Goal: Use online tool/utility: Use online tool/utility

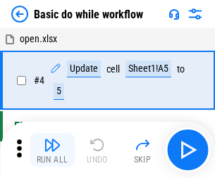
click at [52, 150] on img "button" at bounding box center [52, 145] width 17 height 17
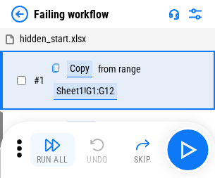
click at [52, 150] on img "button" at bounding box center [52, 145] width 17 height 17
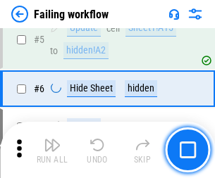
scroll to position [299, 0]
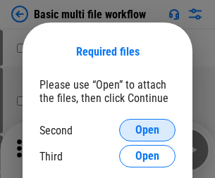
click at [147, 130] on span "Open" at bounding box center [147, 130] width 24 height 11
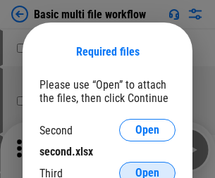
click at [147, 168] on span "Open" at bounding box center [147, 173] width 24 height 11
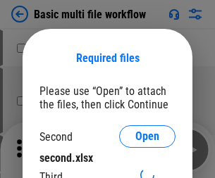
scroll to position [6, 0]
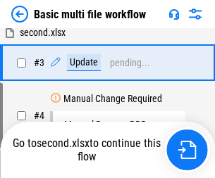
scroll to position [0, 0]
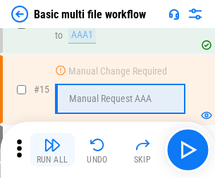
click at [52, 150] on img "button" at bounding box center [52, 145] width 17 height 17
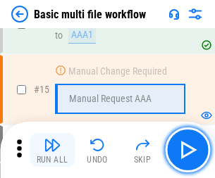
scroll to position [938, 0]
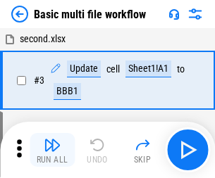
click at [52, 150] on img "button" at bounding box center [52, 145] width 17 height 17
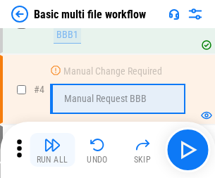
click at [52, 150] on img "button" at bounding box center [52, 145] width 17 height 17
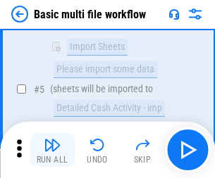
click at [52, 150] on img "button" at bounding box center [52, 145] width 17 height 17
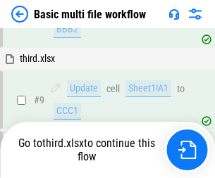
scroll to position [491, 0]
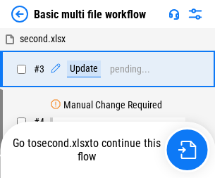
scroll to position [57, 0]
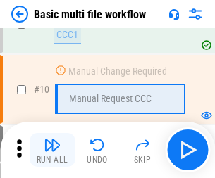
click at [52, 150] on img "button" at bounding box center [52, 145] width 17 height 17
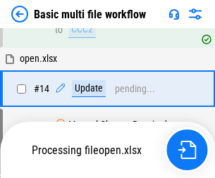
scroll to position [738, 0]
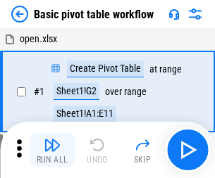
click at [52, 150] on img "button" at bounding box center [52, 145] width 17 height 17
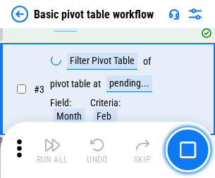
scroll to position [338, 0]
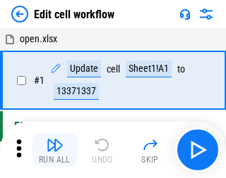
click at [52, 150] on img "button" at bounding box center [55, 145] width 17 height 17
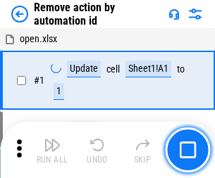
scroll to position [52, 0]
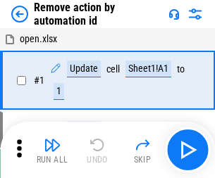
scroll to position [52, 0]
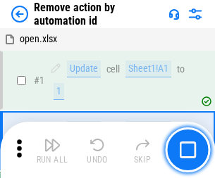
scroll to position [52, 0]
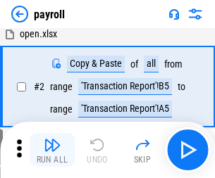
click at [52, 150] on img "button" at bounding box center [52, 145] width 17 height 17
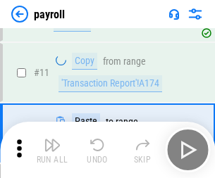
scroll to position [102, 0]
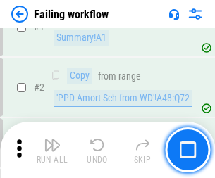
scroll to position [228, 0]
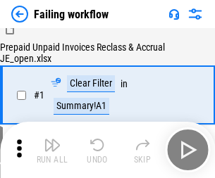
click at [52, 150] on img "button" at bounding box center [52, 145] width 17 height 17
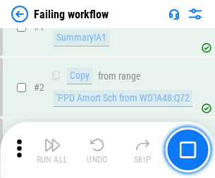
scroll to position [228, 0]
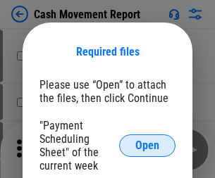
click at [147, 146] on span "Open" at bounding box center [147, 145] width 24 height 11
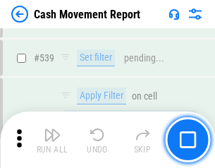
scroll to position [6258, 0]
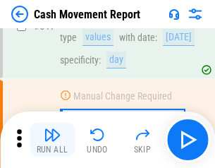
click at [52, 140] on img "button" at bounding box center [52, 134] width 17 height 17
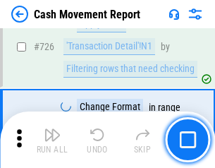
scroll to position [7357, 0]
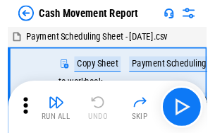
scroll to position [25, 0]
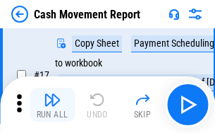
click at [52, 104] on img "button" at bounding box center [52, 99] width 17 height 17
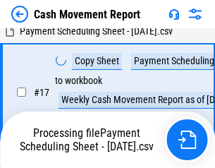
scroll to position [293, 0]
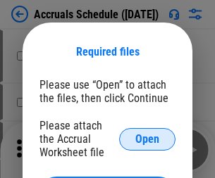
click at [147, 139] on span "Open" at bounding box center [147, 139] width 24 height 11
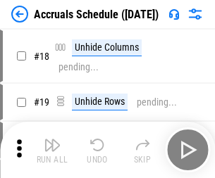
click at [52, 150] on img "button" at bounding box center [52, 145] width 17 height 17
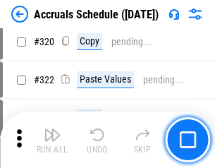
scroll to position [2623, 0]
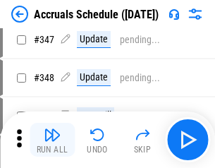
click at [52, 140] on img "button" at bounding box center [52, 134] width 17 height 17
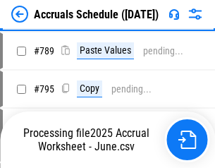
scroll to position [5923, 0]
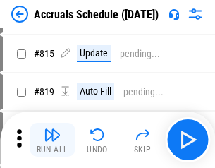
click at [52, 140] on img "button" at bounding box center [52, 134] width 17 height 17
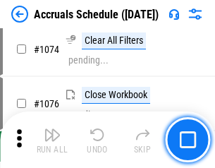
scroll to position [8445, 0]
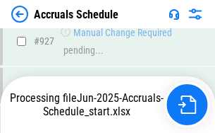
scroll to position [7604, 0]
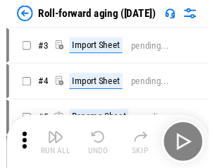
scroll to position [2, 0]
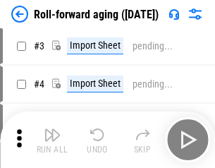
click at [52, 140] on img "button" at bounding box center [52, 134] width 17 height 17
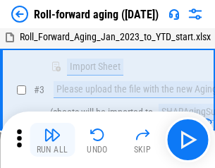
click at [52, 140] on img "button" at bounding box center [52, 134] width 17 height 17
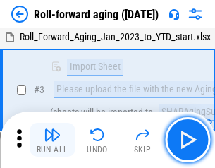
scroll to position [91, 0]
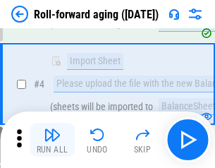
click at [52, 140] on img "button" at bounding box center [52, 134] width 17 height 17
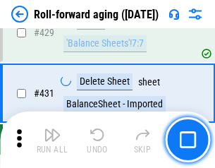
scroll to position [4890, 0]
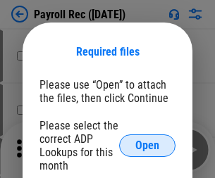
click at [147, 146] on span "Open" at bounding box center [147, 145] width 24 height 11
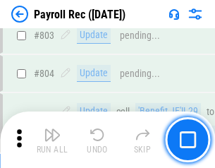
scroll to position [8959, 0]
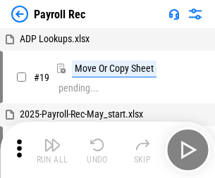
click at [52, 150] on img "button" at bounding box center [52, 145] width 17 height 17
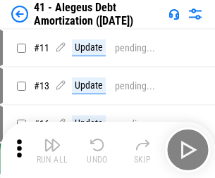
click at [52, 150] on img "button" at bounding box center [52, 145] width 17 height 17
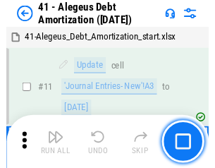
scroll to position [174, 0]
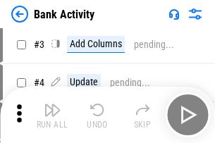
click at [52, 115] on img "button" at bounding box center [52, 110] width 17 height 17
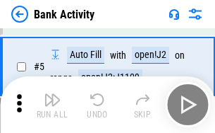
scroll to position [75, 0]
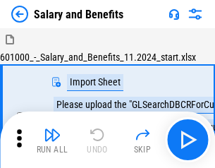
scroll to position [19, 0]
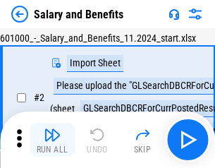
click at [52, 140] on img "button" at bounding box center [52, 134] width 17 height 17
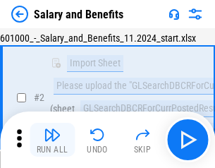
click at [52, 140] on img "button" at bounding box center [52, 134] width 17 height 17
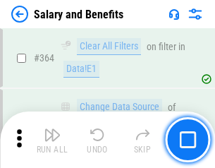
scroll to position [6640, 0]
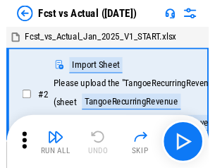
scroll to position [18, 0]
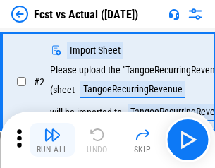
click at [52, 140] on img "button" at bounding box center [52, 134] width 17 height 17
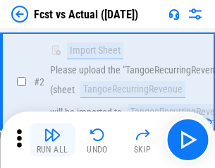
click at [52, 140] on img "button" at bounding box center [52, 134] width 17 height 17
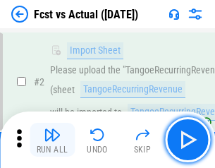
scroll to position [132, 0]
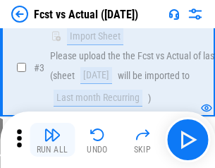
click at [52, 140] on img "button" at bounding box center [52, 134] width 17 height 17
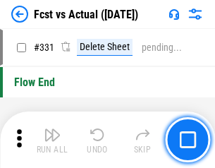
scroll to position [6750, 0]
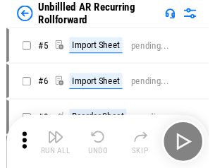
scroll to position [30, 0]
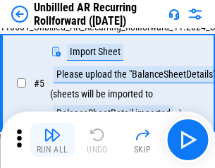
click at [52, 140] on img "button" at bounding box center [52, 134] width 17 height 17
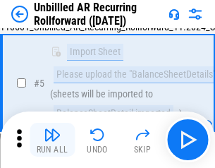
click at [52, 140] on img "button" at bounding box center [52, 134] width 17 height 17
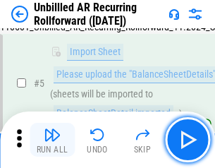
scroll to position [133, 0]
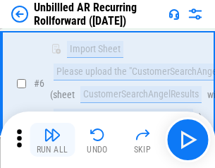
click at [52, 140] on img "button" at bounding box center [52, 134] width 17 height 17
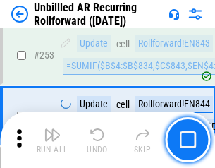
scroll to position [4790, 0]
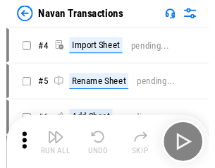
scroll to position [23, 0]
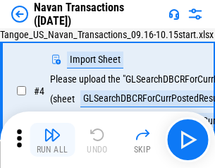
click at [52, 140] on img "button" at bounding box center [52, 134] width 17 height 17
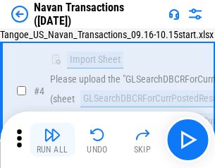
click at [52, 140] on img "button" at bounding box center [52, 134] width 17 height 17
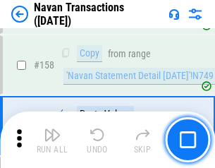
scroll to position [4572, 0]
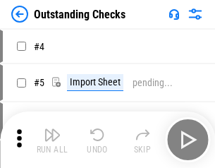
click at [52, 140] on img "button" at bounding box center [52, 134] width 17 height 17
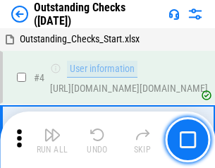
scroll to position [59, 0]
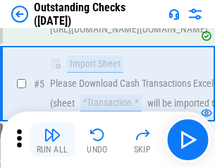
click at [52, 140] on img "button" at bounding box center [52, 134] width 17 height 17
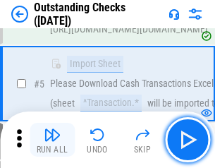
scroll to position [147, 0]
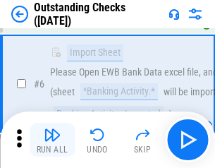
click at [52, 140] on img "button" at bounding box center [52, 134] width 17 height 17
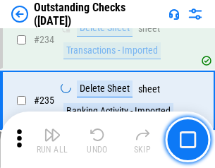
scroll to position [4282, 0]
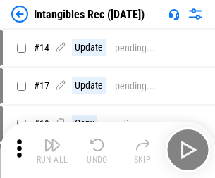
click at [52, 150] on img "button" at bounding box center [52, 145] width 17 height 17
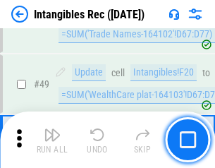
scroll to position [549, 0]
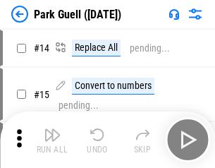
click at [52, 140] on img "button" at bounding box center [52, 134] width 17 height 17
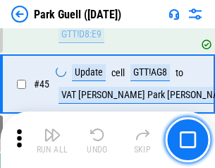
scroll to position [1763, 0]
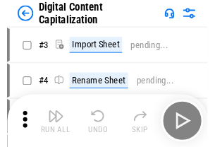
scroll to position [41, 0]
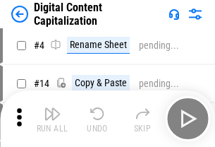
click at [52, 118] on img "button" at bounding box center [52, 113] width 17 height 17
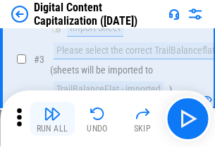
click at [52, 118] on img "button" at bounding box center [52, 113] width 17 height 17
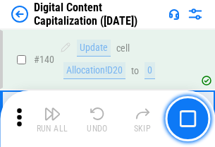
scroll to position [1495, 0]
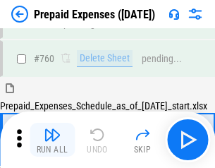
click at [52, 140] on img "button" at bounding box center [52, 134] width 17 height 17
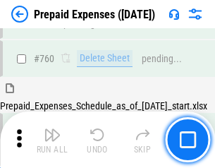
scroll to position [3908, 0]
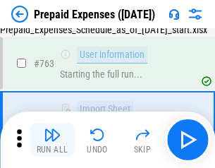
click at [52, 140] on img "button" at bounding box center [52, 134] width 17 height 17
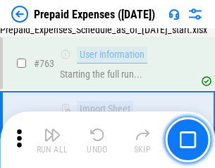
scroll to position [3991, 0]
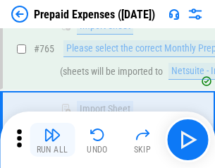
click at [52, 140] on img "button" at bounding box center [52, 134] width 17 height 17
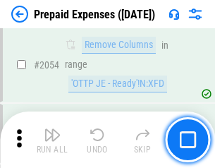
scroll to position [14740, 0]
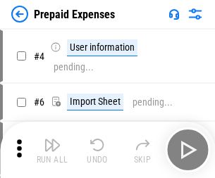
click at [52, 150] on img "button" at bounding box center [52, 145] width 17 height 17
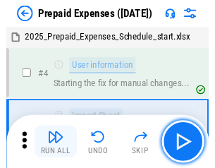
scroll to position [62, 0]
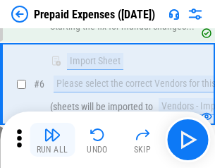
click at [52, 140] on img "button" at bounding box center [52, 134] width 17 height 17
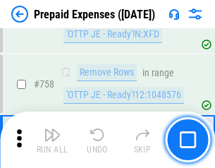
scroll to position [5024, 0]
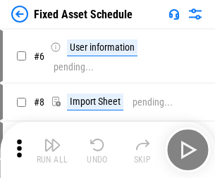
click at [52, 150] on img "button" at bounding box center [52, 145] width 17 height 17
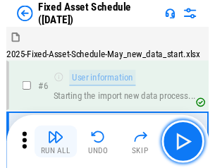
scroll to position [76, 0]
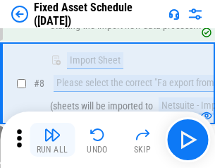
click at [52, 140] on img "button" at bounding box center [52, 134] width 17 height 17
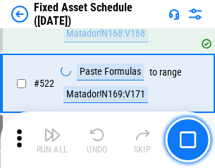
scroll to position [4901, 0]
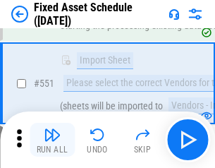
click at [52, 140] on img "button" at bounding box center [52, 134] width 17 height 17
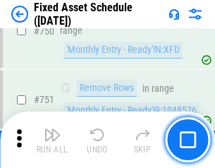
scroll to position [6874, 0]
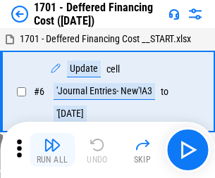
click at [52, 150] on img "button" at bounding box center [52, 145] width 17 height 17
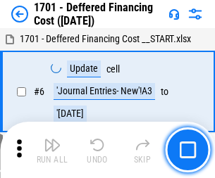
scroll to position [169, 0]
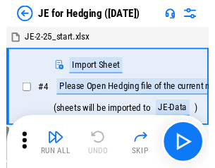
scroll to position [2, 0]
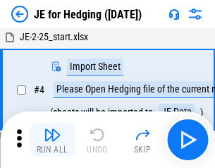
click at [52, 140] on img "button" at bounding box center [52, 134] width 17 height 17
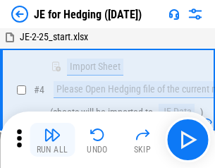
click at [52, 140] on img "button" at bounding box center [52, 134] width 17 height 17
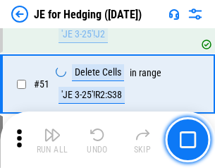
scroll to position [913, 0]
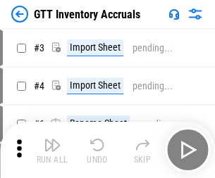
click at [52, 140] on img "button" at bounding box center [52, 145] width 17 height 17
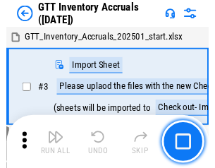
scroll to position [2, 0]
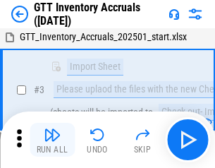
click at [52, 140] on img "button" at bounding box center [52, 134] width 17 height 17
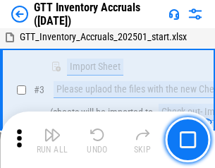
scroll to position [91, 0]
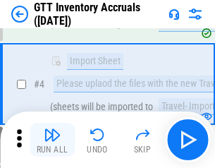
click at [52, 140] on img "button" at bounding box center [52, 134] width 17 height 17
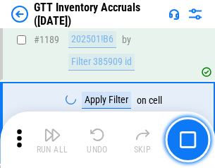
scroll to position [11515, 0]
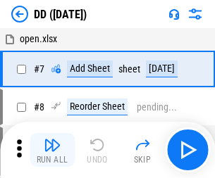
click at [52, 150] on img "button" at bounding box center [52, 145] width 17 height 17
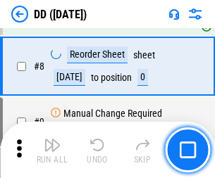
scroll to position [136, 0]
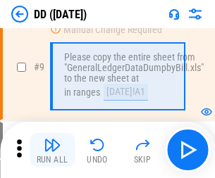
click at [52, 150] on img "button" at bounding box center [52, 145] width 17 height 17
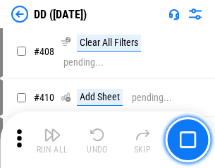
scroll to position [6309, 0]
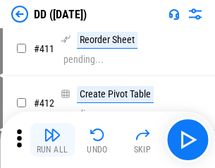
click at [52, 140] on img "button" at bounding box center [52, 134] width 17 height 17
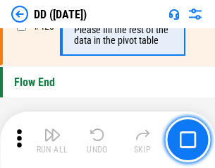
scroll to position [6749, 0]
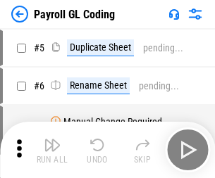
click at [52, 150] on img "button" at bounding box center [52, 145] width 17 height 17
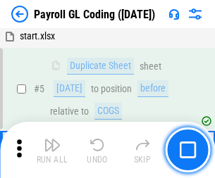
scroll to position [169, 0]
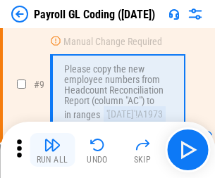
click at [52, 150] on img "button" at bounding box center [52, 145] width 17 height 17
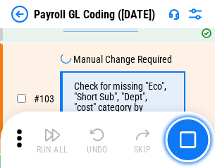
scroll to position [3308, 0]
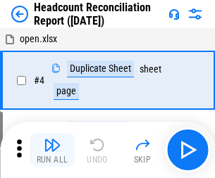
click at [52, 150] on img "button" at bounding box center [52, 145] width 17 height 17
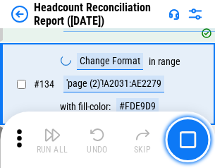
scroll to position [1695, 0]
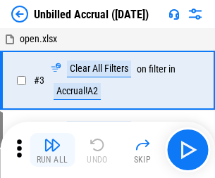
click at [52, 150] on img "button" at bounding box center [52, 145] width 17 height 17
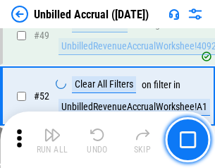
scroll to position [1279, 0]
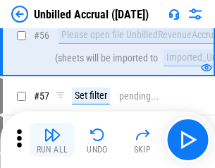
click at [52, 140] on img "button" at bounding box center [52, 134] width 17 height 17
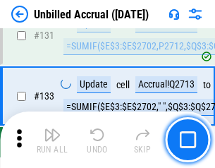
scroll to position [4200, 0]
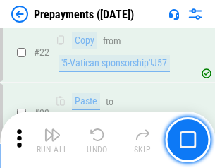
scroll to position [1063, 0]
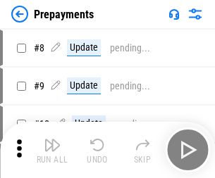
click at [52, 150] on img "button" at bounding box center [52, 145] width 17 height 17
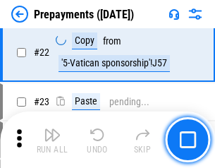
scroll to position [1063, 0]
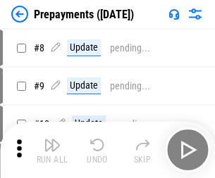
click at [52, 150] on img "button" at bounding box center [52, 145] width 17 height 17
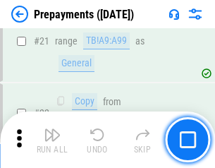
scroll to position [1063, 0]
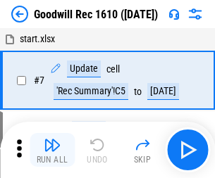
click at [52, 150] on img "button" at bounding box center [52, 145] width 17 height 17
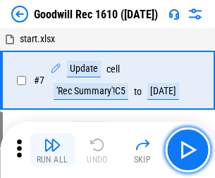
scroll to position [241, 0]
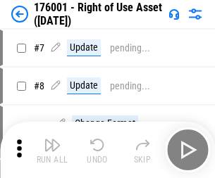
click at [52, 150] on img "button" at bounding box center [52, 145] width 17 height 17
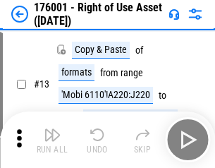
scroll to position [91, 0]
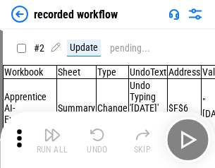
click at [52, 140] on img "button" at bounding box center [52, 134] width 17 height 17
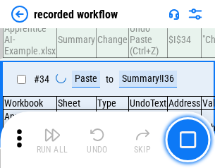
scroll to position [4407, 0]
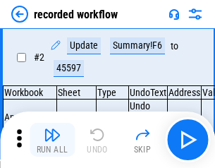
click at [52, 140] on img "button" at bounding box center [52, 134] width 17 height 17
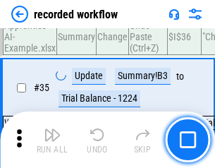
scroll to position [4407, 0]
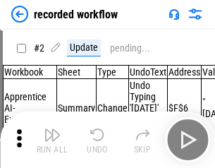
click at [52, 140] on img "button" at bounding box center [52, 134] width 17 height 17
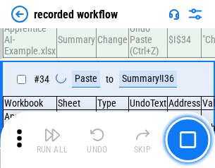
scroll to position [4407, 0]
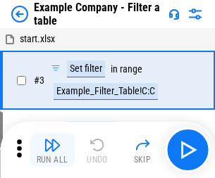
click at [52, 150] on img "button" at bounding box center [52, 145] width 17 height 17
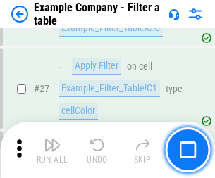
scroll to position [1290, 0]
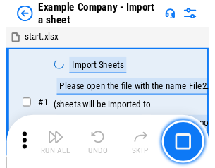
scroll to position [22, 0]
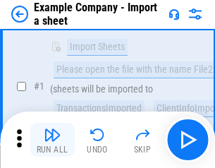
click at [52, 140] on img "button" at bounding box center [52, 134] width 17 height 17
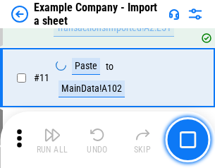
scroll to position [312, 0]
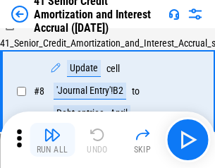
click at [52, 140] on img "button" at bounding box center [52, 134] width 17 height 17
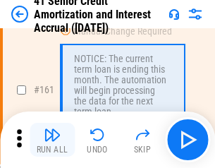
click at [52, 140] on img "button" at bounding box center [52, 134] width 17 height 17
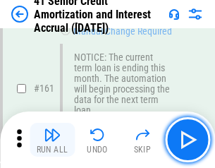
scroll to position [1508, 0]
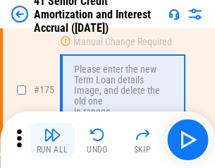
click at [52, 140] on img "button" at bounding box center [52, 134] width 17 height 17
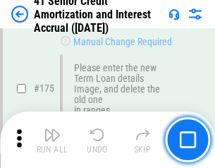
scroll to position [1651, 0]
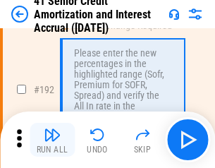
click at [52, 140] on img "button" at bounding box center [52, 134] width 17 height 17
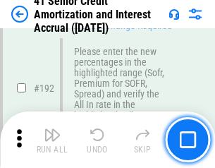
scroll to position [1799, 0]
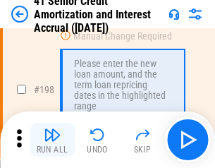
click at [52, 140] on img "button" at bounding box center [52, 134] width 17 height 17
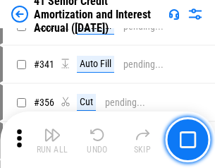
scroll to position [3602, 0]
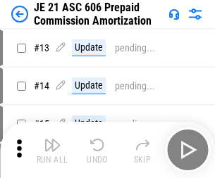
click at [52, 140] on img "button" at bounding box center [52, 145] width 17 height 17
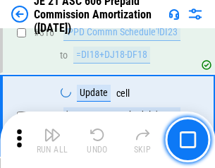
scroll to position [2633, 0]
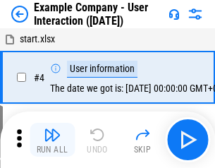
click at [52, 140] on img "button" at bounding box center [52, 134] width 17 height 17
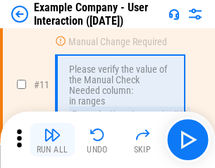
click at [52, 140] on img "button" at bounding box center [52, 134] width 17 height 17
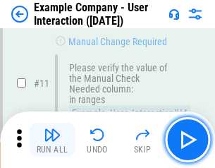
scroll to position [305, 0]
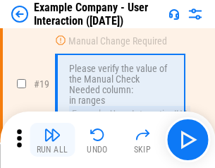
click at [52, 140] on img "button" at bounding box center [52, 134] width 17 height 17
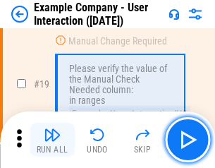
click at [52, 140] on img "button" at bounding box center [52, 134] width 17 height 17
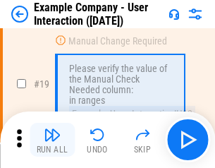
click at [52, 140] on img "button" at bounding box center [52, 134] width 17 height 17
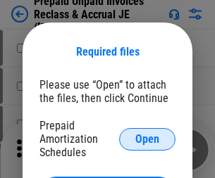
click at [147, 139] on span "Open" at bounding box center [147, 139] width 24 height 11
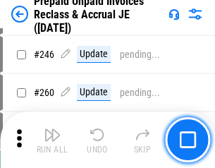
scroll to position [1904, 0]
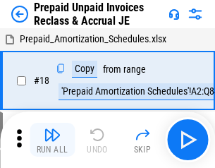
click at [52, 140] on img "button" at bounding box center [52, 134] width 17 height 17
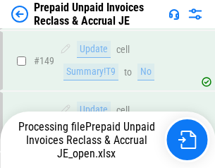
scroll to position [1227, 0]
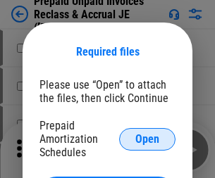
click at [147, 139] on span "Open" at bounding box center [147, 139] width 24 height 11
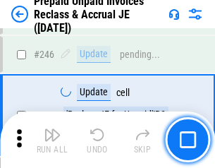
scroll to position [1904, 0]
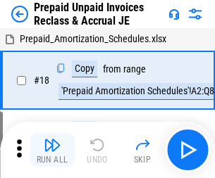
click at [52, 140] on img "button" at bounding box center [52, 145] width 17 height 17
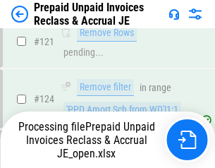
scroll to position [1155, 0]
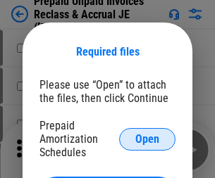
click at [147, 139] on span "Open" at bounding box center [147, 139] width 24 height 11
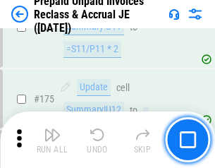
scroll to position [1904, 0]
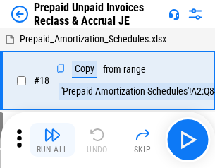
click at [52, 140] on img "button" at bounding box center [52, 134] width 17 height 17
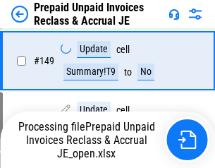
scroll to position [1904, 0]
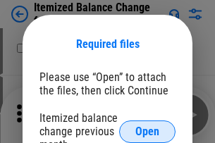
click at [147, 131] on span "Open" at bounding box center [147, 131] width 24 height 11
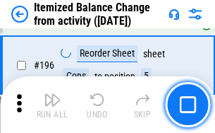
scroll to position [2714, 0]
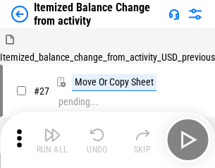
scroll to position [22, 0]
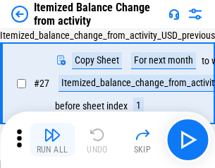
click at [52, 140] on img "button" at bounding box center [52, 134] width 17 height 17
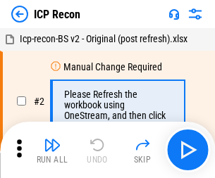
scroll to position [6, 0]
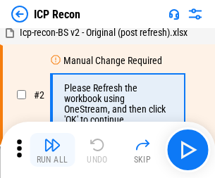
click at [52, 150] on img "button" at bounding box center [52, 145] width 17 height 17
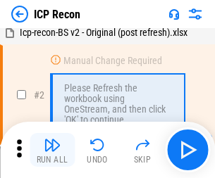
click at [52, 150] on img "button" at bounding box center [52, 145] width 17 height 17
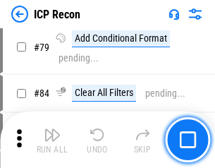
scroll to position [1382, 0]
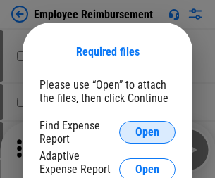
click at [147, 133] on span "Open" at bounding box center [147, 132] width 24 height 11
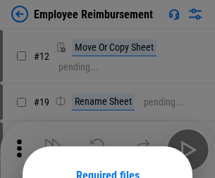
scroll to position [124, 0]
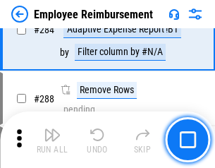
scroll to position [3833, 0]
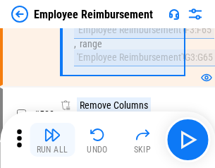
click at [52, 140] on img "button" at bounding box center [52, 134] width 17 height 17
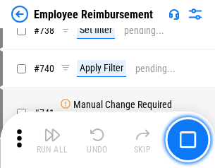
scroll to position [9893, 0]
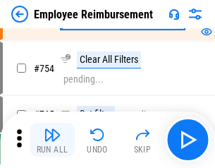
click at [52, 140] on img "button" at bounding box center [52, 134] width 17 height 17
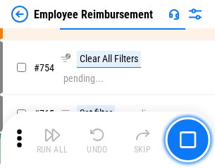
click at [52, 140] on img "button" at bounding box center [52, 134] width 17 height 17
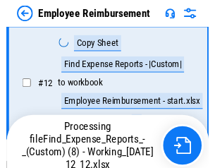
scroll to position [287, 0]
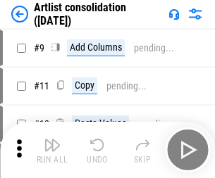
click at [52, 150] on img "button" at bounding box center [52, 145] width 17 height 17
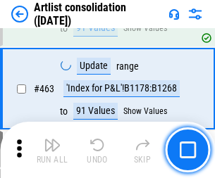
scroll to position [6174, 0]
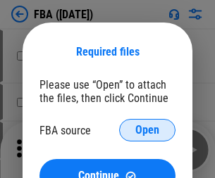
click at [147, 130] on span "Open" at bounding box center [147, 130] width 24 height 11
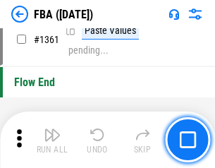
scroll to position [15144, 0]
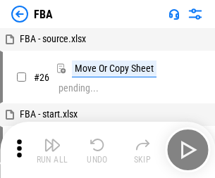
scroll to position [14, 0]
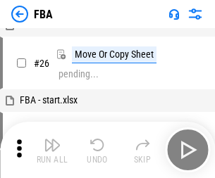
click at [52, 150] on img "button" at bounding box center [52, 145] width 17 height 17
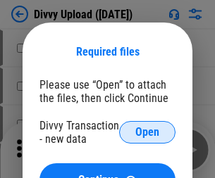
click at [147, 133] on span "Open" at bounding box center [147, 132] width 24 height 11
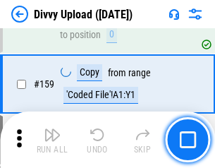
scroll to position [1460, 0]
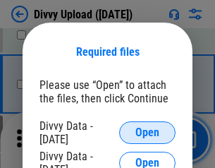
click at [147, 133] on span "Open" at bounding box center [147, 132] width 24 height 11
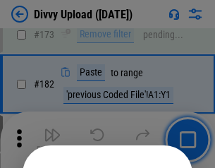
scroll to position [1583, 0]
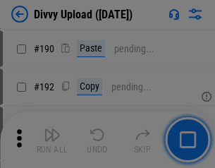
scroll to position [1780, 0]
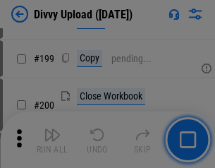
scroll to position [2050, 0]
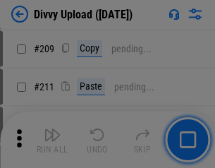
scroll to position [2395, 0]
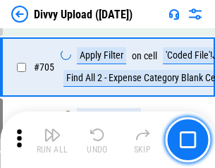
scroll to position [9646, 0]
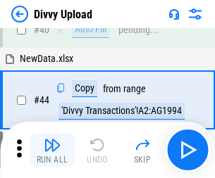
click at [52, 150] on img "button" at bounding box center [52, 145] width 17 height 17
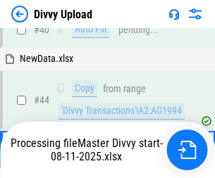
scroll to position [155, 0]
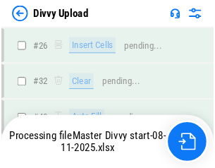
scroll to position [1460, 0]
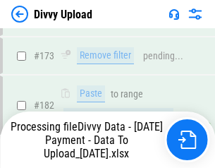
scroll to position [1589, 0]
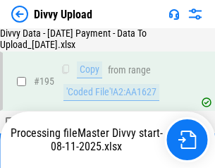
scroll to position [1971, 0]
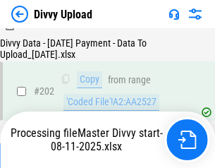
scroll to position [2293, 0]
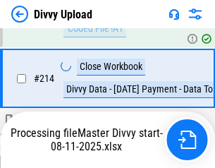
scroll to position [2822, 0]
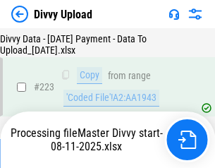
scroll to position [3214, 0]
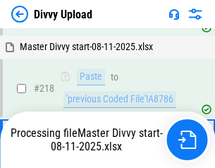
scroll to position [2975, 0]
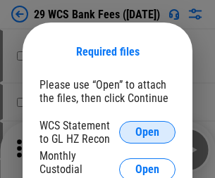
click at [147, 133] on span "Open" at bounding box center [147, 132] width 24 height 11
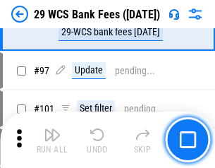
scroll to position [1374, 0]
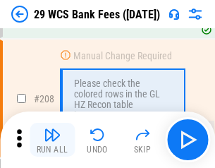
click at [52, 140] on img "button" at bounding box center [52, 134] width 17 height 17
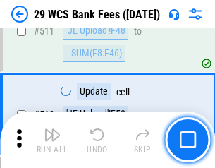
scroll to position [7094, 0]
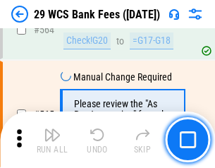
click at [52, 140] on img "button" at bounding box center [52, 134] width 17 height 17
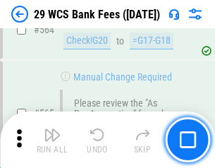
scroll to position [7626, 0]
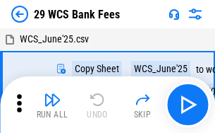
scroll to position [25, 0]
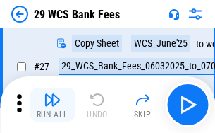
click at [52, 104] on img "button" at bounding box center [52, 99] width 17 height 17
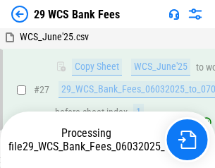
scroll to position [281, 0]
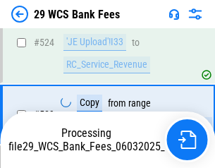
scroll to position [7610, 0]
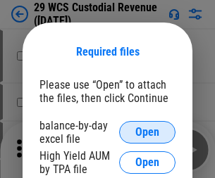
click at [147, 133] on span "Open" at bounding box center [147, 132] width 24 height 11
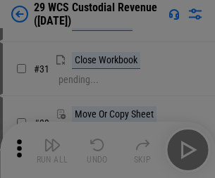
scroll to position [302, 0]
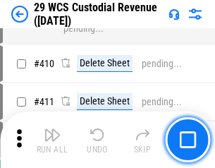
scroll to position [6531, 0]
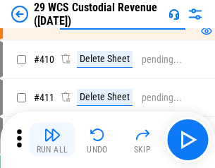
click at [52, 140] on img "button" at bounding box center [52, 134] width 17 height 17
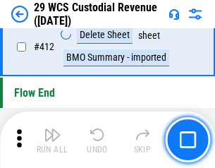
scroll to position [6734, 0]
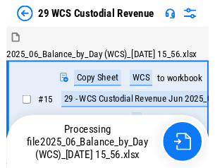
scroll to position [34, 0]
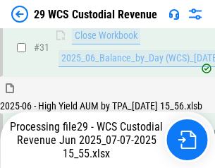
scroll to position [724, 0]
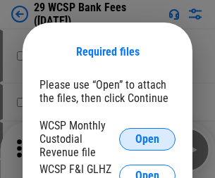
click at [147, 139] on span "Open" at bounding box center [147, 139] width 24 height 11
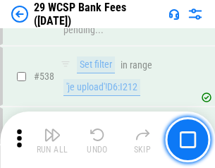
scroll to position [5418, 0]
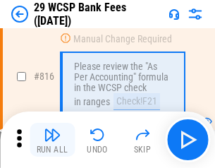
click at [52, 140] on img "button" at bounding box center [52, 134] width 17 height 17
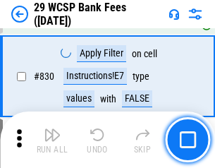
scroll to position [8947, 0]
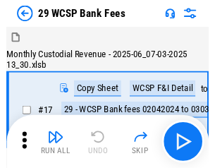
scroll to position [34, 0]
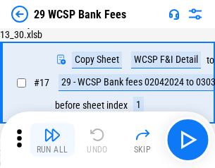
click at [52, 140] on img "button" at bounding box center [52, 134] width 17 height 17
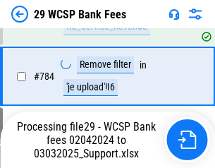
scroll to position [8477, 0]
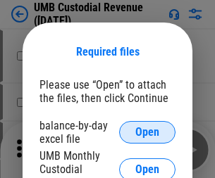
click at [147, 133] on span "Open" at bounding box center [147, 132] width 24 height 11
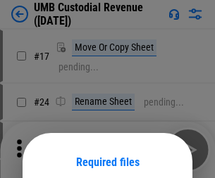
scroll to position [111, 0]
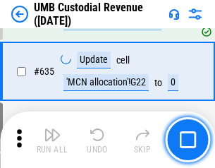
scroll to position [7379, 0]
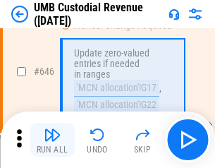
click at [52, 140] on img "button" at bounding box center [52, 134] width 17 height 17
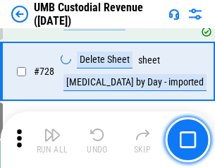
scroll to position [8699, 0]
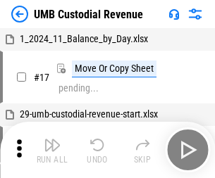
scroll to position [11, 0]
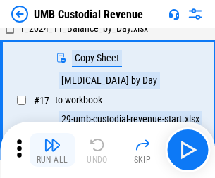
click at [52, 150] on img "button" at bounding box center [52, 145] width 17 height 17
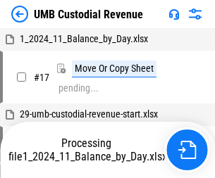
scroll to position [11, 0]
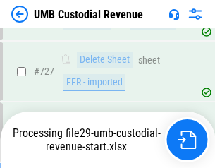
scroll to position [8666, 0]
